Goal: Navigation & Orientation: Understand site structure

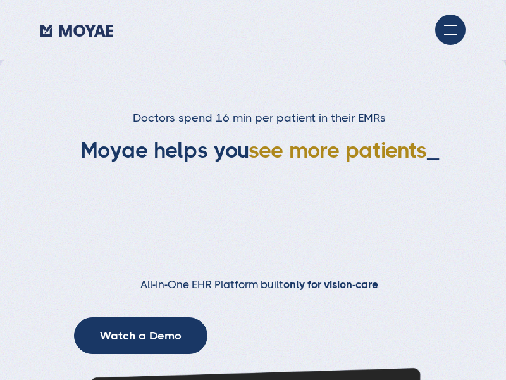
type input "Subscribe"
